Goal: Obtain resource: Download file/media

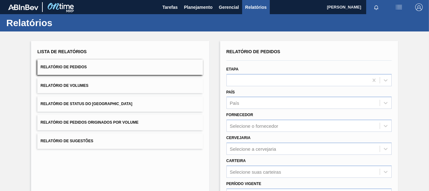
scroll to position [63, 0]
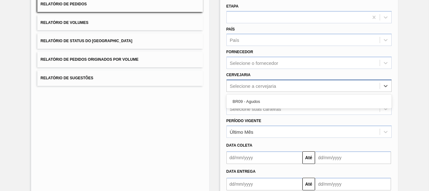
click at [237, 80] on div "Selecione a cervejaria" at bounding box center [308, 85] width 165 height 12
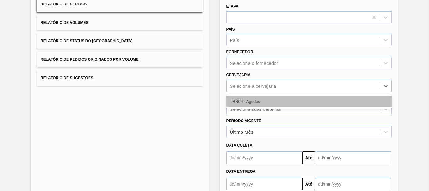
click at [233, 102] on div "BR09 - Agudos" at bounding box center [308, 101] width 165 height 12
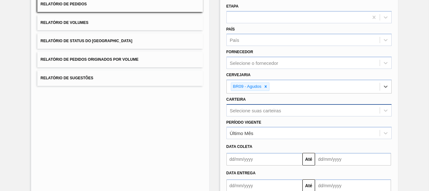
click at [235, 112] on div "Selecione suas carteiras" at bounding box center [308, 110] width 165 height 12
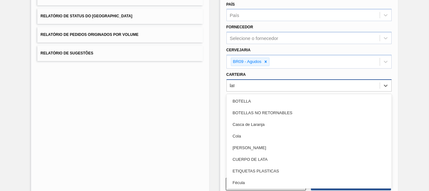
type input "lata"
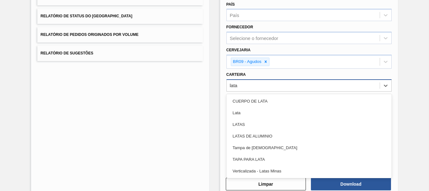
click at [235, 112] on div "Lata" at bounding box center [308, 113] width 165 height 12
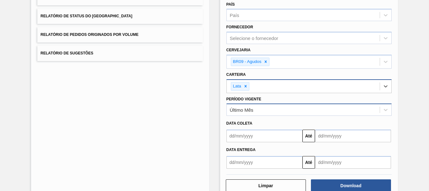
click at [261, 107] on div "Último Mês" at bounding box center [303, 109] width 153 height 9
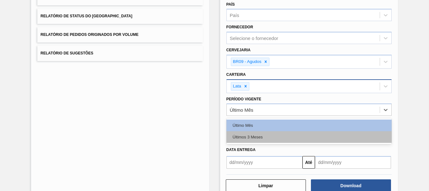
click at [246, 132] on div "Últimos 3 Meses" at bounding box center [308, 137] width 165 height 12
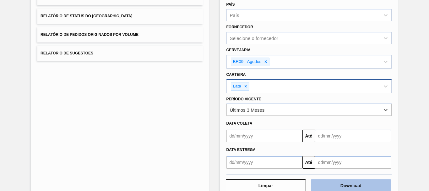
click at [330, 182] on button "Download" at bounding box center [351, 185] width 80 height 13
